Goal: Task Accomplishment & Management: Use online tool/utility

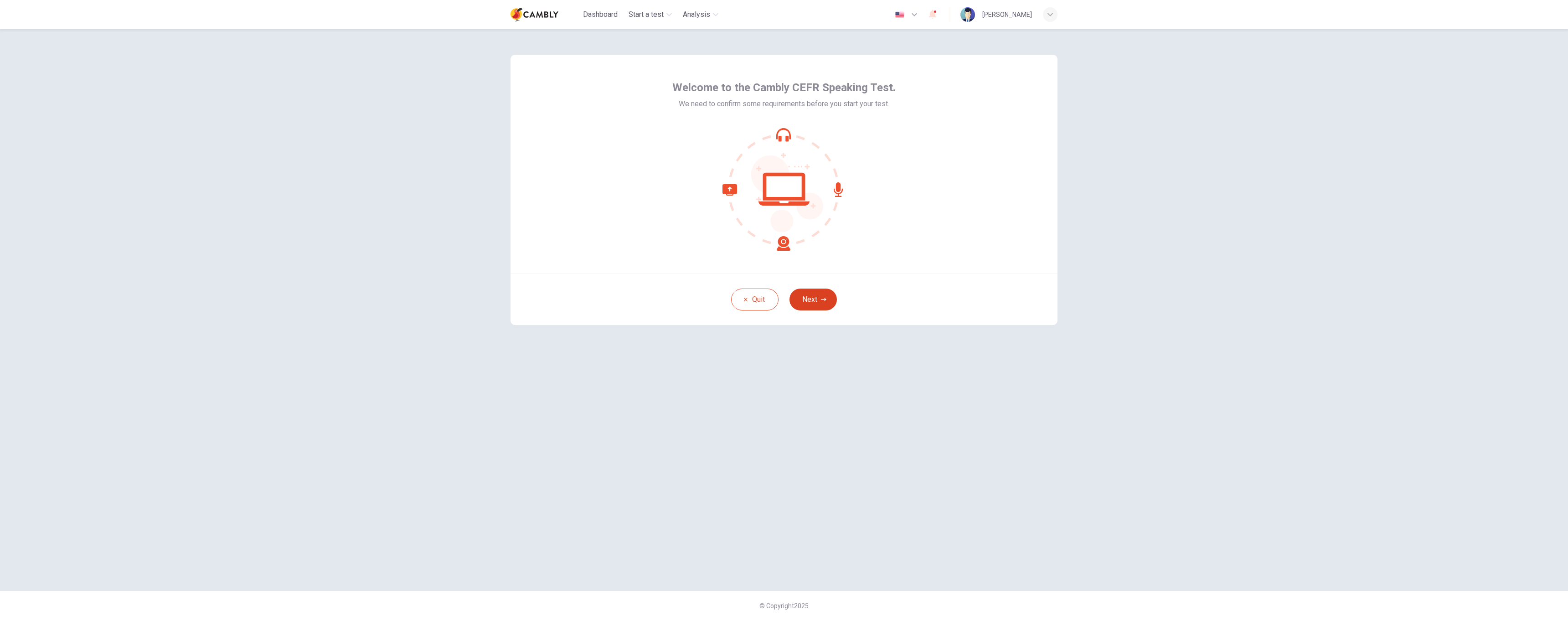
click at [827, 298] on button "Next" at bounding box center [813, 300] width 47 height 22
click at [785, 179] on icon "button" at bounding box center [784, 174] width 15 height 15
click at [819, 306] on button "Next" at bounding box center [813, 300] width 47 height 22
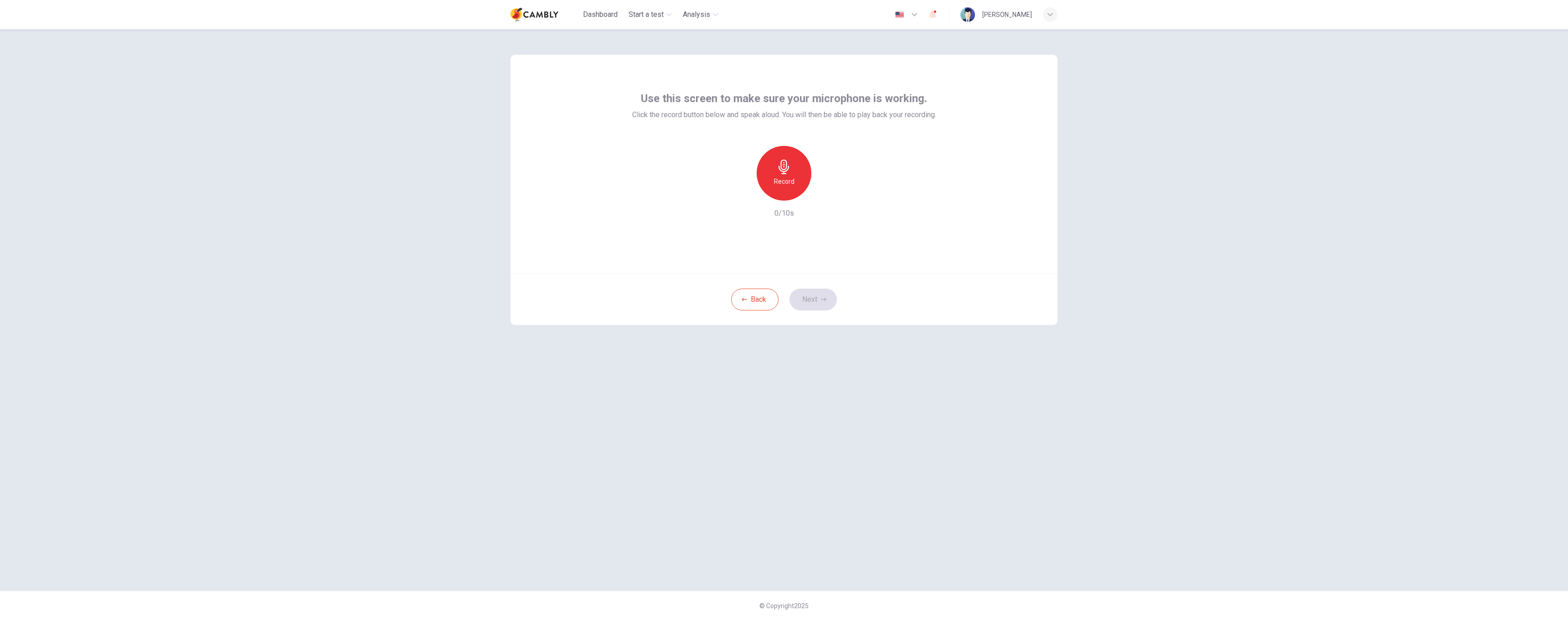
click at [792, 174] on div "Record" at bounding box center [784, 174] width 55 height 55
click at [799, 172] on div "Stop" at bounding box center [784, 174] width 55 height 55
click at [825, 193] on icon "button" at bounding box center [827, 193] width 4 height 5
click at [823, 298] on icon "button" at bounding box center [824, 299] width 5 height 5
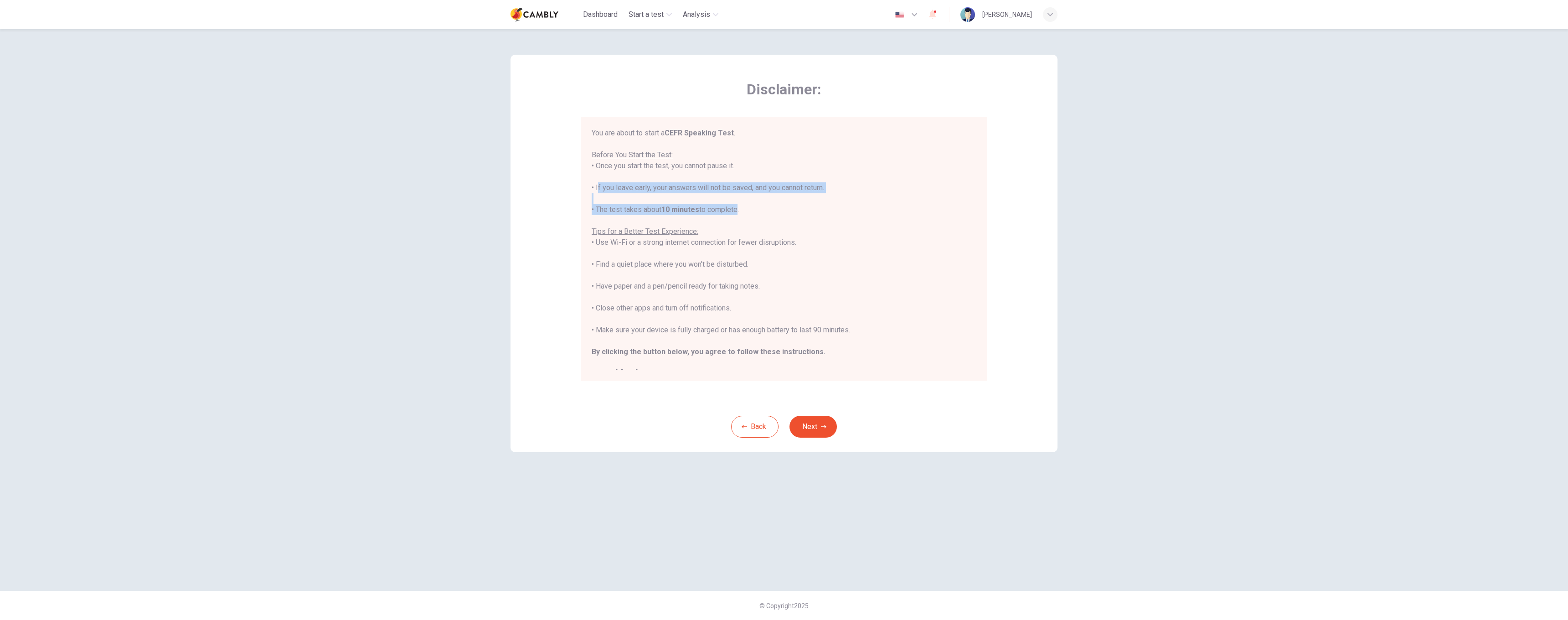
drag, startPoint x: 597, startPoint y: 186, endPoint x: 738, endPoint y: 211, distance: 143.2
click at [738, 211] on div "You are about to start a CEFR Speaking Test . Before You Start the Test: • Once…" at bounding box center [784, 253] width 385 height 252
click at [687, 222] on div "You are about to start a CEFR Speaking Test . Before You Start the Test: • Once…" at bounding box center [784, 253] width 385 height 252
drag, startPoint x: 598, startPoint y: 256, endPoint x: 665, endPoint y: 261, distance: 67.2
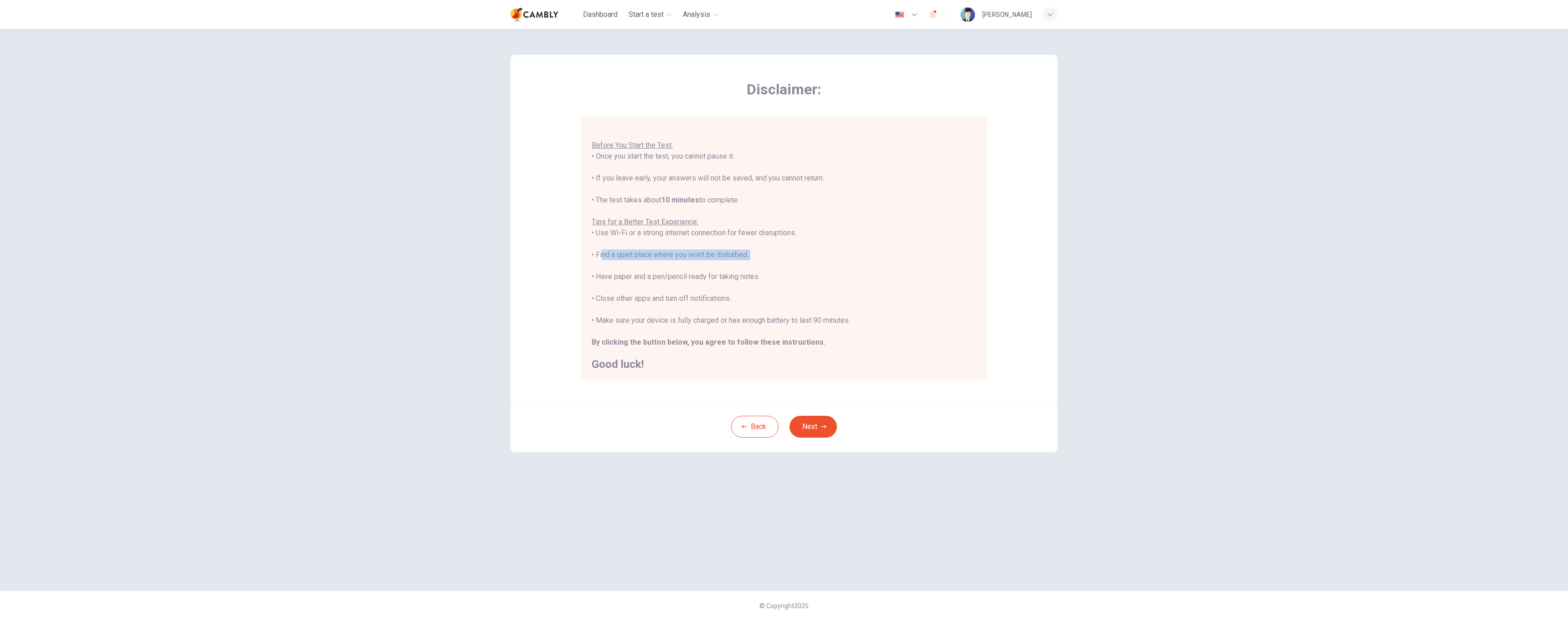
click at [665, 261] on div "You are about to start a CEFR Speaking Test . Before You Start the Test: • Once…" at bounding box center [784, 244] width 385 height 252
drag, startPoint x: 611, startPoint y: 279, endPoint x: 751, endPoint y: 278, distance: 140.0
click at [751, 278] on div "You are about to start a CEFR Speaking Test . Before You Start the Test: • Once…" at bounding box center [784, 244] width 385 height 252
click at [604, 299] on div "You are about to start a CEFR Speaking Test . Before You Start the Test: • Once…" at bounding box center [784, 244] width 385 height 252
drag, startPoint x: 598, startPoint y: 299, endPoint x: 732, endPoint y: 300, distance: 134.0
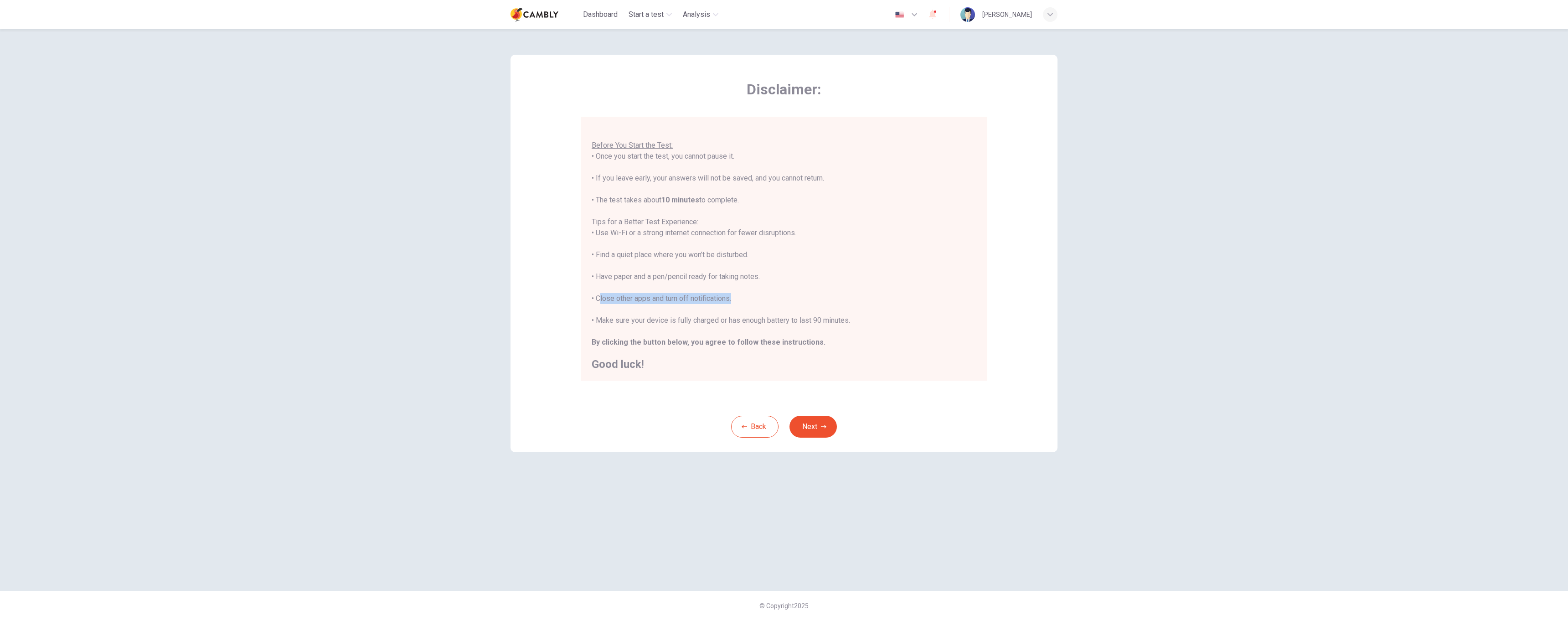
click at [732, 300] on div "You are about to start a CEFR Speaking Test . Before You Start the Test: • Once…" at bounding box center [784, 244] width 385 height 252
drag, startPoint x: 598, startPoint y: 320, endPoint x: 733, endPoint y: 321, distance: 135.0
click at [733, 321] on div "You are about to start a CEFR Speaking Test . Before You Start the Test: • Once…" at bounding box center [784, 244] width 385 height 252
click at [682, 340] on b "By clicking the button below, you agree to follow these instructions." at bounding box center [709, 342] width 234 height 9
click at [819, 427] on button "Next" at bounding box center [813, 427] width 47 height 22
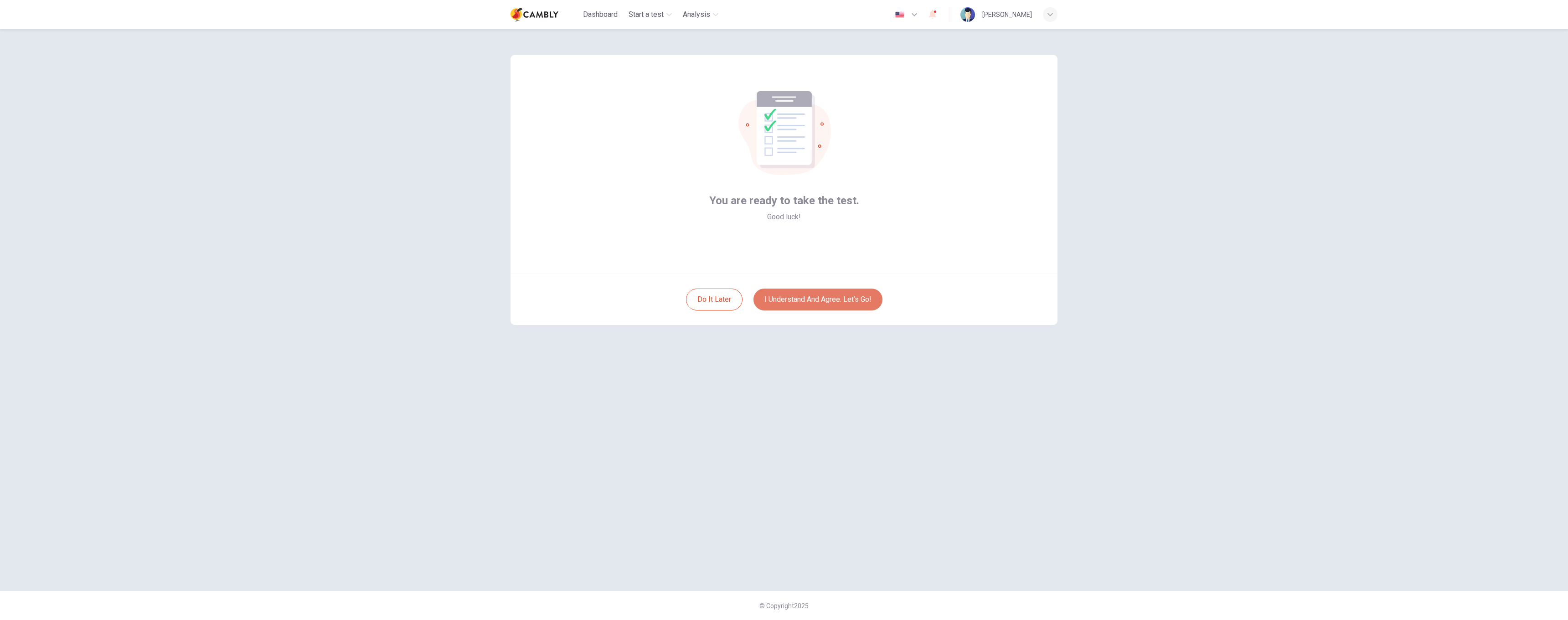
click at [806, 295] on button "I understand and agree. Let’s go!" at bounding box center [818, 300] width 129 height 22
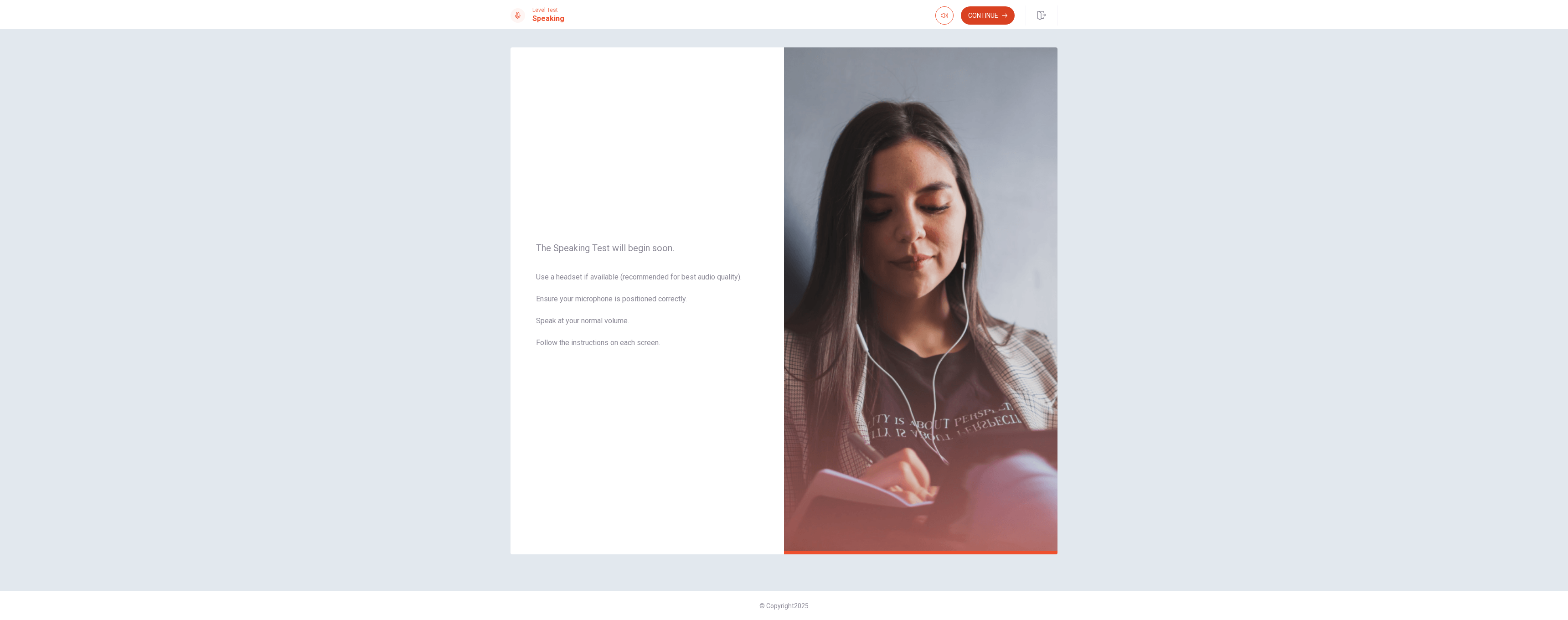
click at [1001, 24] on button "Continue" at bounding box center [988, 15] width 54 height 18
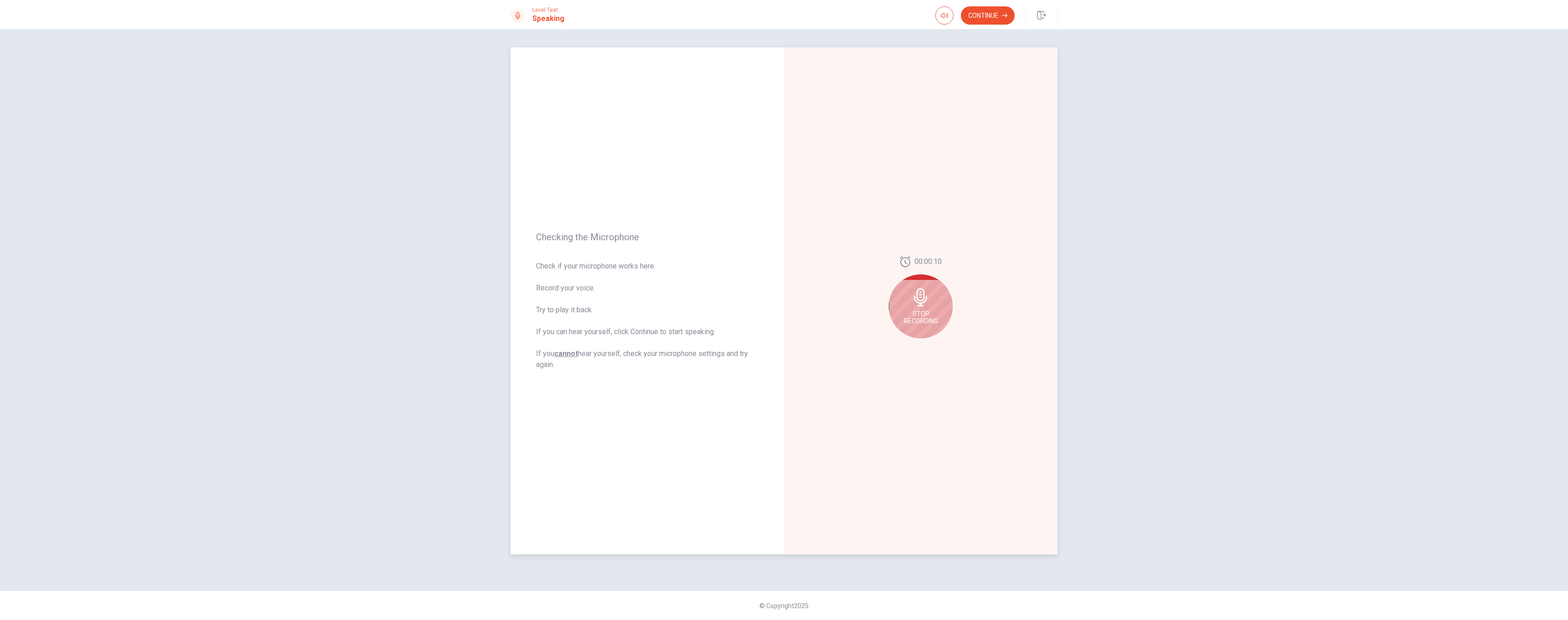
click at [921, 330] on div "Stop Recording" at bounding box center [920, 306] width 64 height 64
click at [926, 344] on button "Play Audio" at bounding box center [931, 345] width 13 height 13
click at [968, 177] on div "00:00:10" at bounding box center [920, 301] width 273 height 507
click at [993, 18] on button "Continue" at bounding box center [988, 15] width 54 height 18
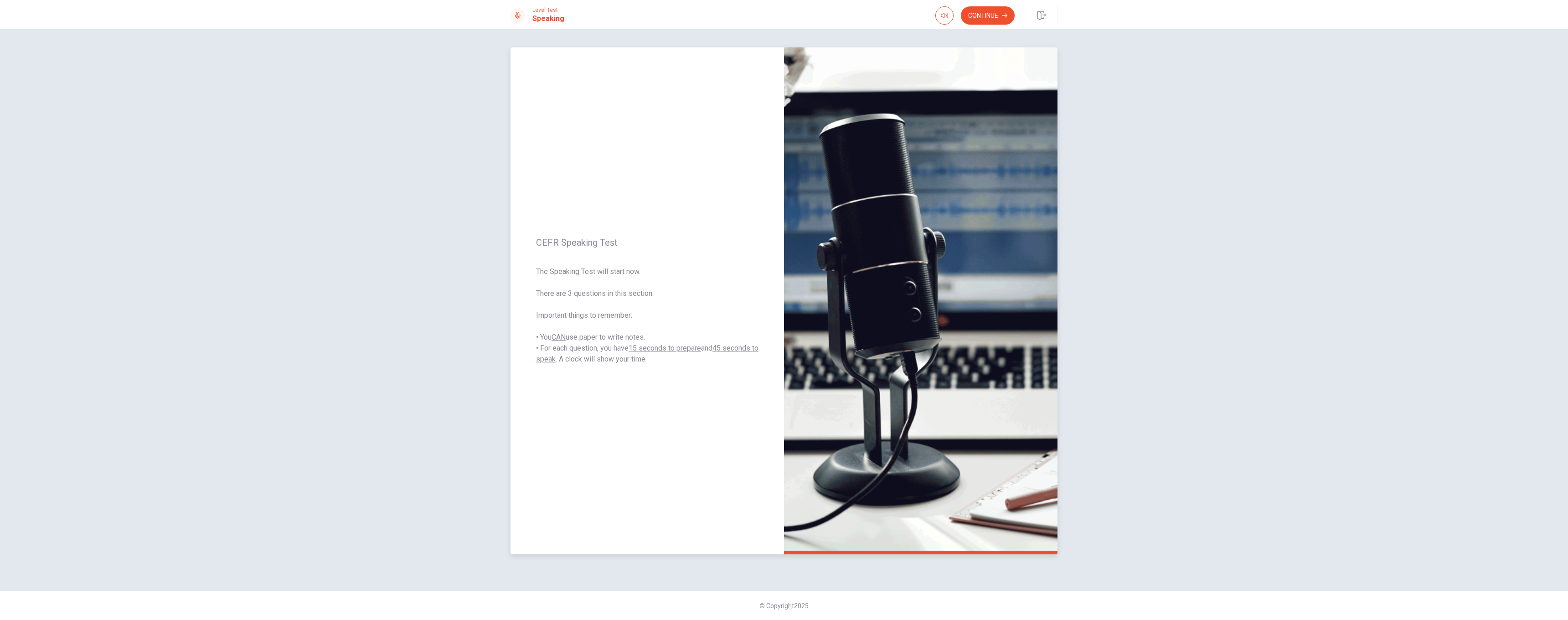
drag, startPoint x: 542, startPoint y: 339, endPoint x: 636, endPoint y: 342, distance: 94.0
click at [636, 342] on span "The Speaking Test will start now. There are 3 questions in this section. Import…" at bounding box center [647, 315] width 222 height 99
click at [1002, 21] on button "Continue" at bounding box center [988, 15] width 54 height 18
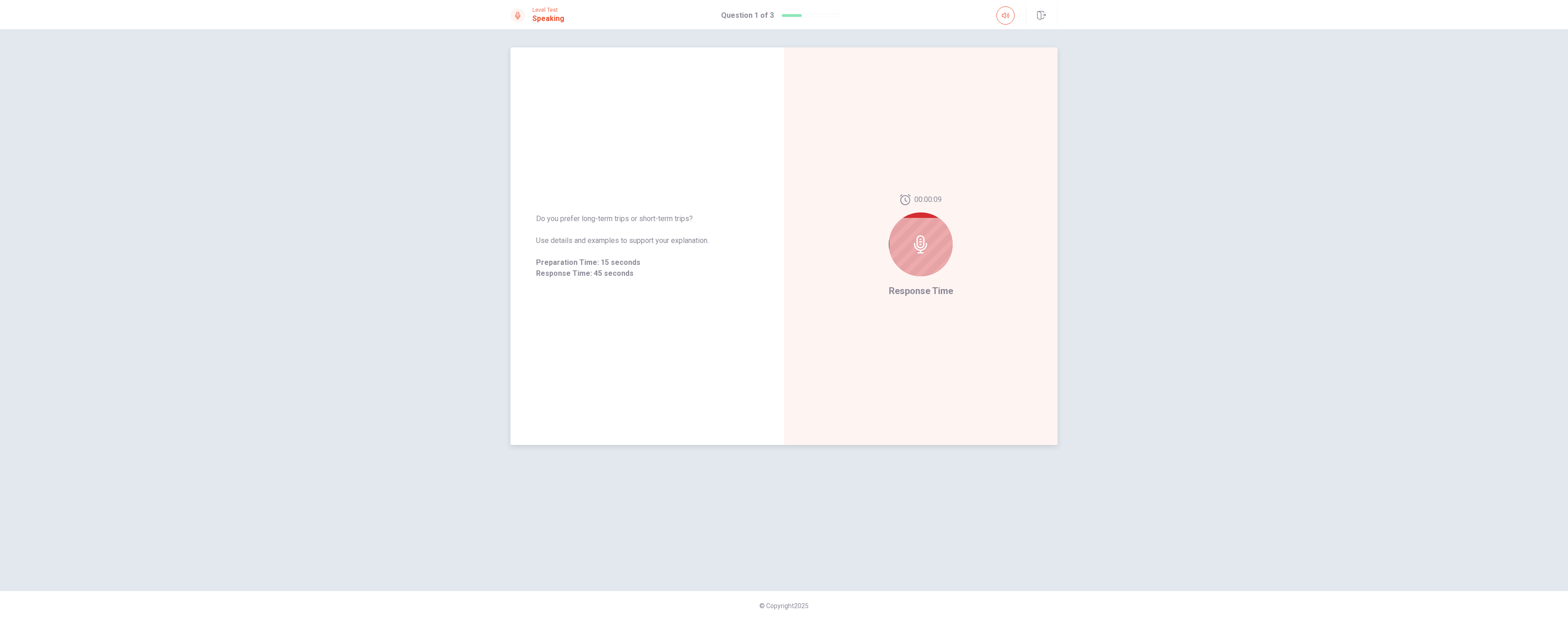
click at [923, 244] on icon at bounding box center [921, 244] width 18 height 18
click at [921, 250] on icon at bounding box center [920, 244] width 13 height 18
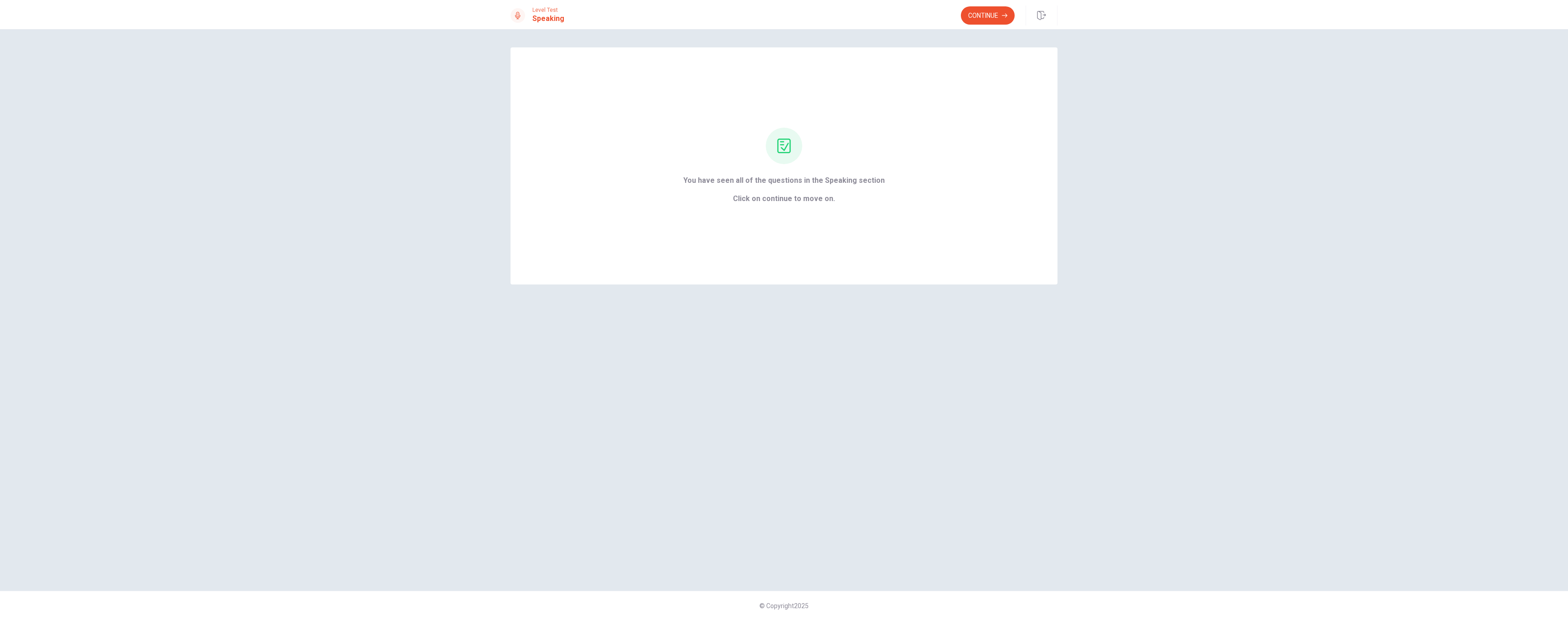
click at [1009, 4] on div "Level Test Speaking Continue" at bounding box center [784, 15] width 1568 height 29
click at [1007, 7] on button "Continue" at bounding box center [988, 15] width 54 height 18
click at [763, 200] on button "Analysis" at bounding box center [746, 202] width 61 height 22
